Goal: Transaction & Acquisition: Purchase product/service

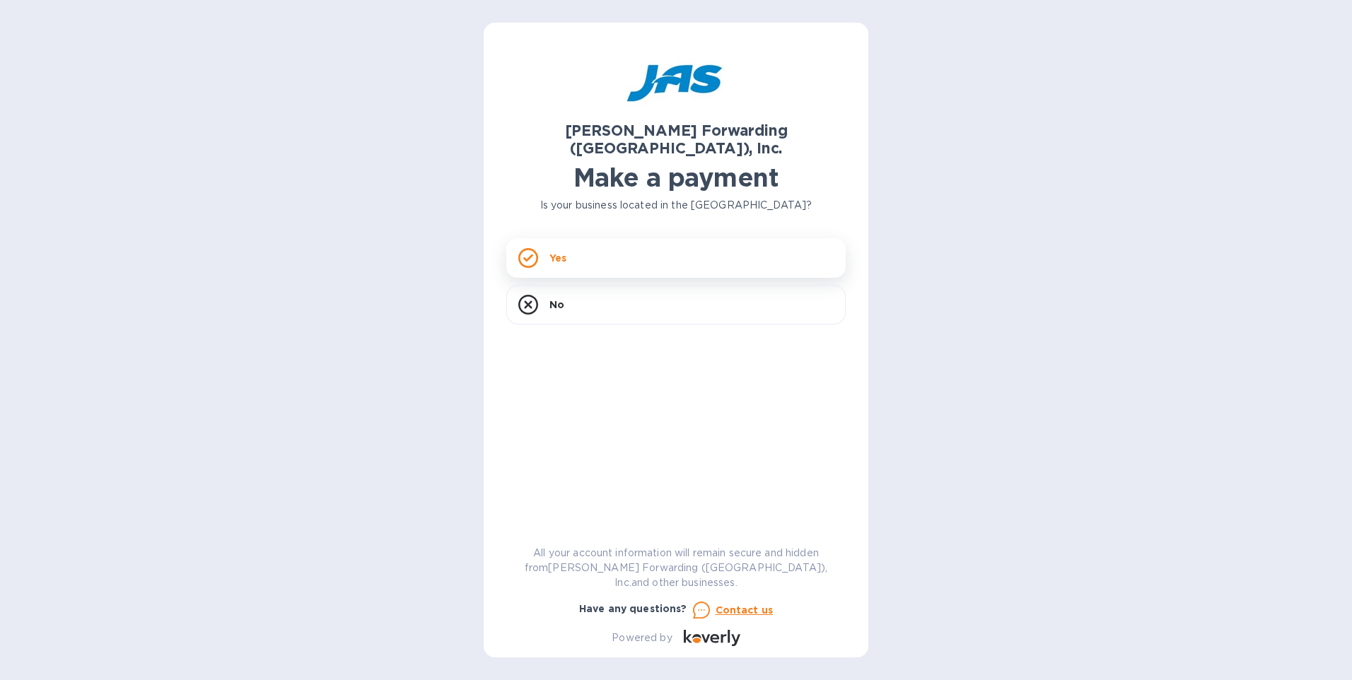
click at [564, 238] on div "Yes" at bounding box center [675, 258] width 339 height 40
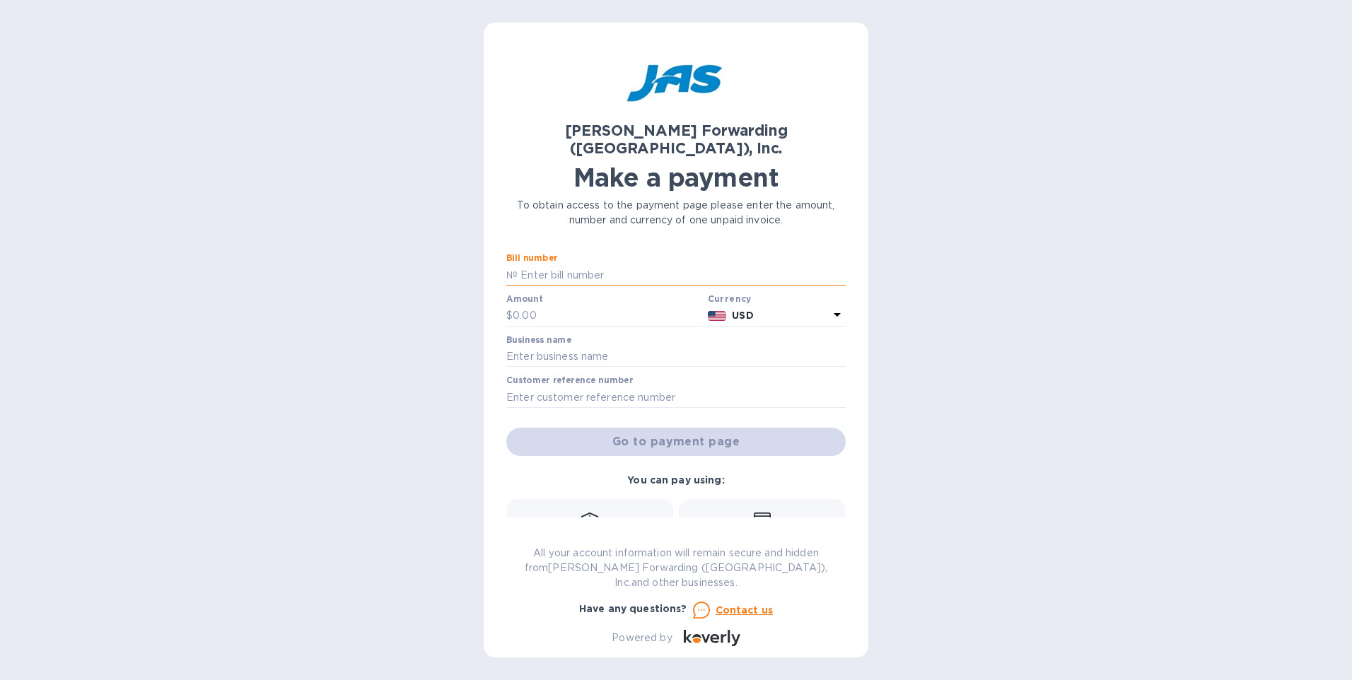
click at [574, 265] on input "text" at bounding box center [682, 275] width 328 height 21
type input "MIA503378771"
type input "2,000"
type input "CDM USA INC."
type input "CDMUSAPDQ"
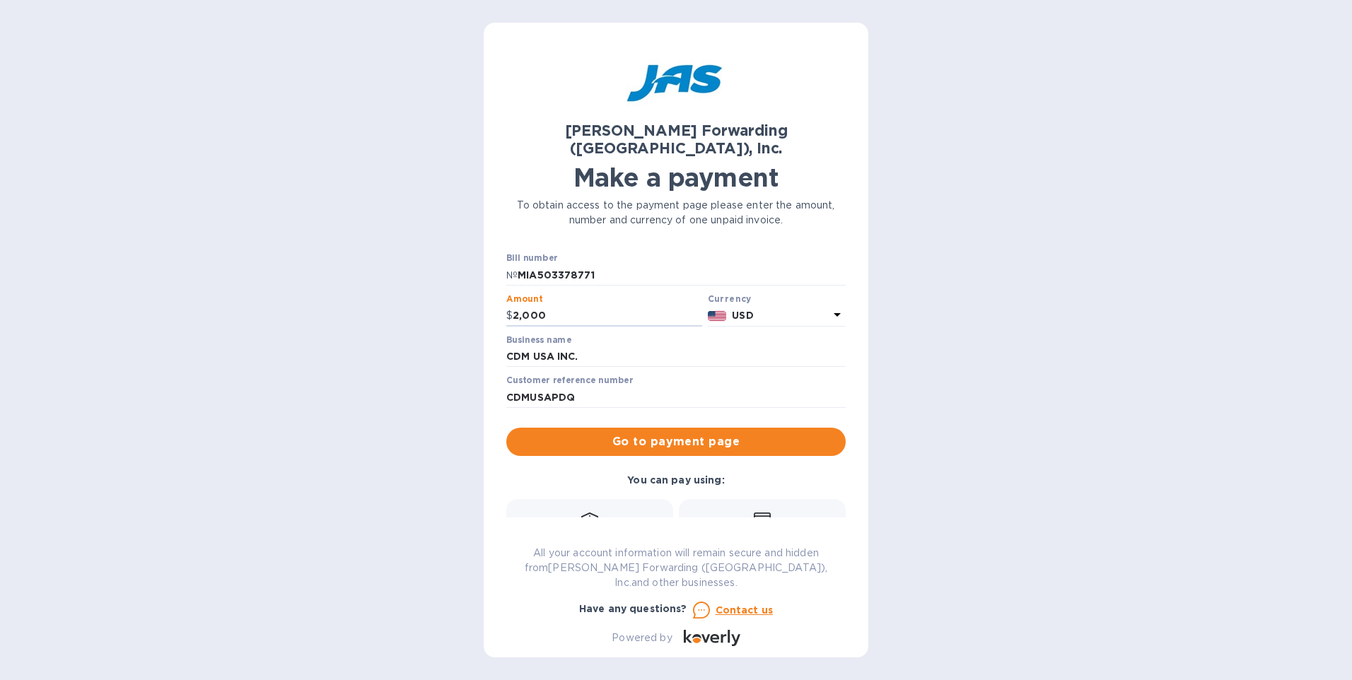
drag, startPoint x: 581, startPoint y: 294, endPoint x: 493, endPoint y: 295, distance: 88.4
click at [493, 295] on div "[PERSON_NAME] Forwarding ([GEOGRAPHIC_DATA]), Inc. Make a payment To obtain acc…" at bounding box center [676, 340] width 385 height 635
type input "920.08"
click at [654, 434] on span "Go to payment page" at bounding box center [676, 442] width 317 height 17
